Goal: Task Accomplishment & Management: Use online tool/utility

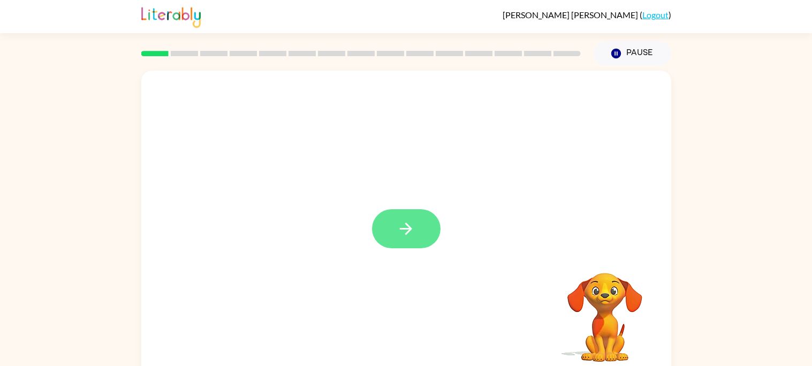
click at [416, 227] on button "button" at bounding box center [406, 228] width 69 height 39
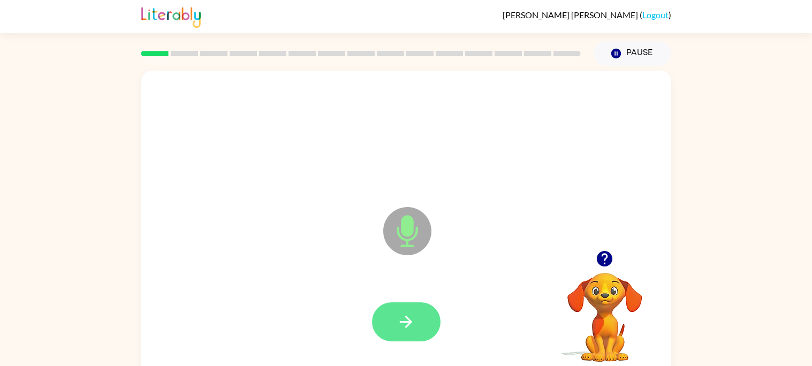
click at [411, 330] on icon "button" at bounding box center [406, 322] width 19 height 19
click at [415, 323] on icon "button" at bounding box center [406, 322] width 19 height 19
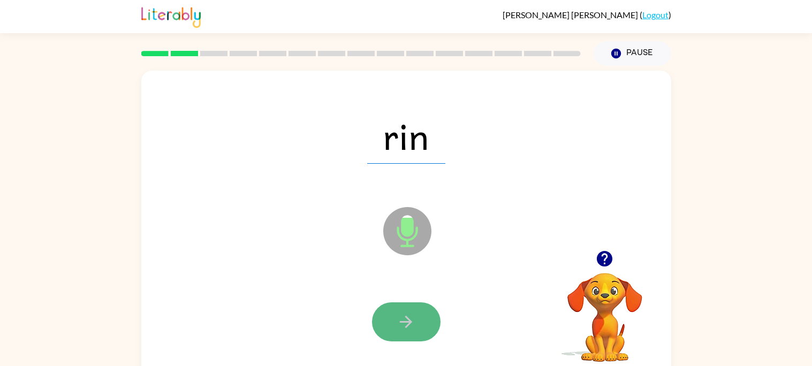
click at [415, 325] on icon "button" at bounding box center [406, 322] width 19 height 19
click at [413, 325] on icon "button" at bounding box center [406, 322] width 19 height 19
click at [402, 326] on icon "button" at bounding box center [406, 322] width 19 height 19
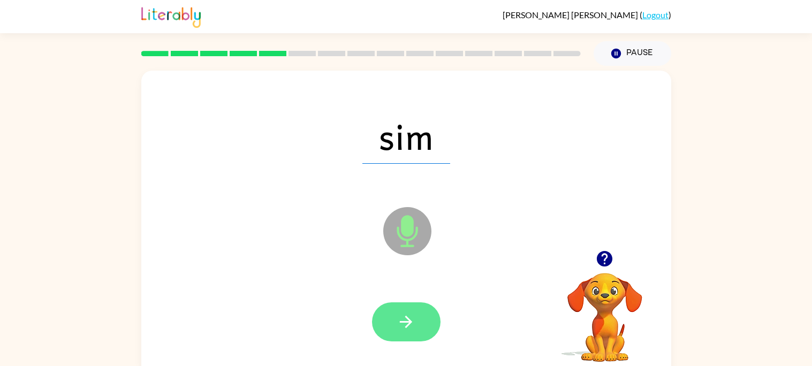
click at [415, 316] on icon "button" at bounding box center [406, 322] width 19 height 19
click at [415, 315] on icon "button" at bounding box center [406, 322] width 19 height 19
click at [410, 324] on icon "button" at bounding box center [406, 322] width 12 height 12
